Goal: Task Accomplishment & Management: Use online tool/utility

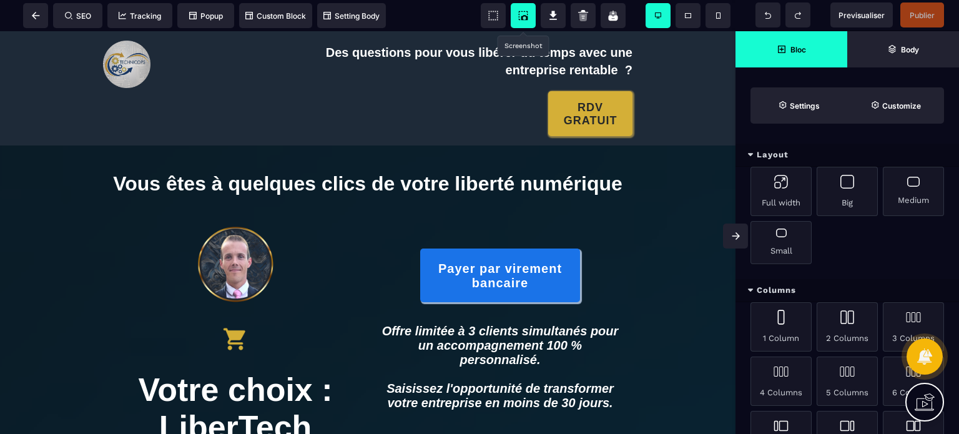
click at [527, 19] on icon at bounding box center [525, 17] width 7 height 5
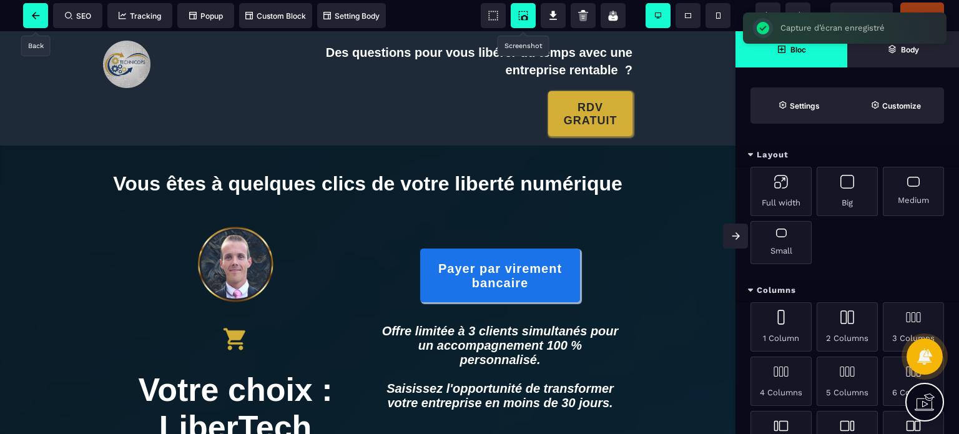
click at [23, 18] on span at bounding box center [35, 15] width 25 height 25
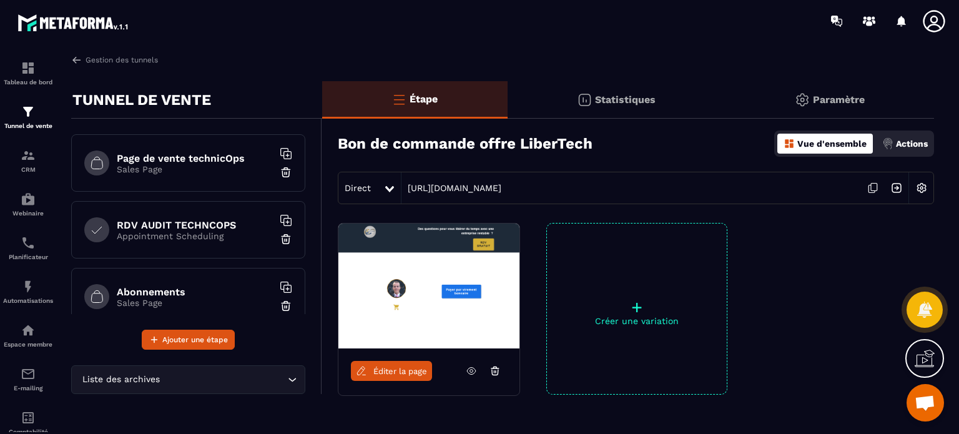
scroll to position [152, 0]
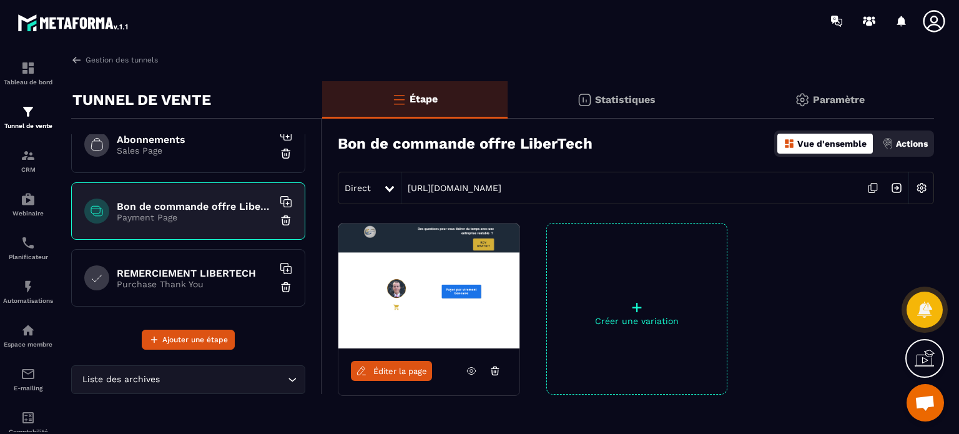
click at [143, 269] on h6 "REMERCIEMENT LIBERTECH" at bounding box center [195, 273] width 156 height 12
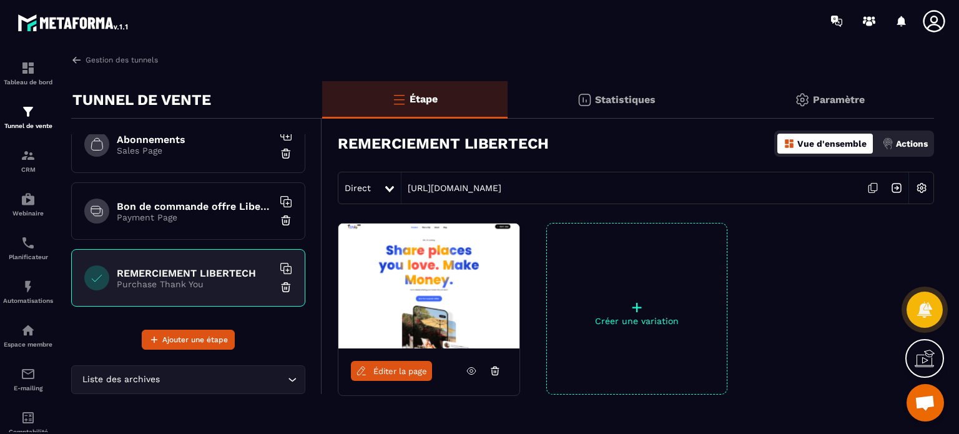
click at [413, 367] on span "Éditer la page" at bounding box center [401, 371] width 54 height 9
